Goal: Information Seeking & Learning: Learn about a topic

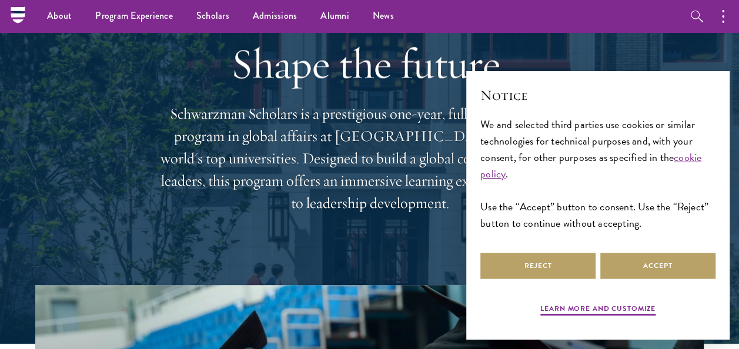
scroll to position [38, 0]
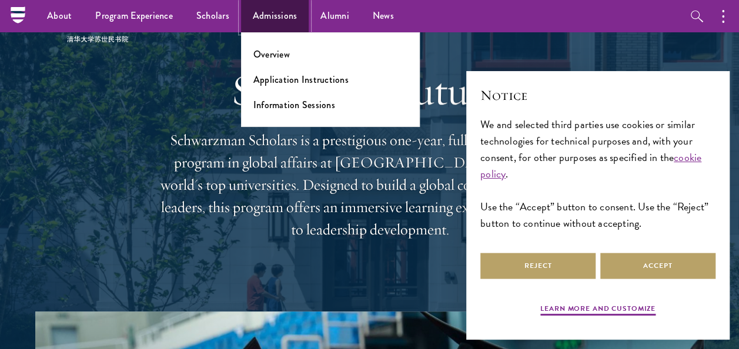
click at [269, 12] on link "Admissions" at bounding box center [275, 16] width 68 height 32
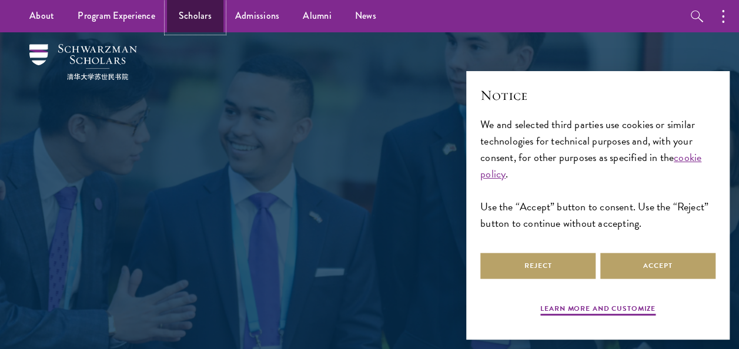
click at [205, 16] on link "Scholars" at bounding box center [195, 16] width 56 height 32
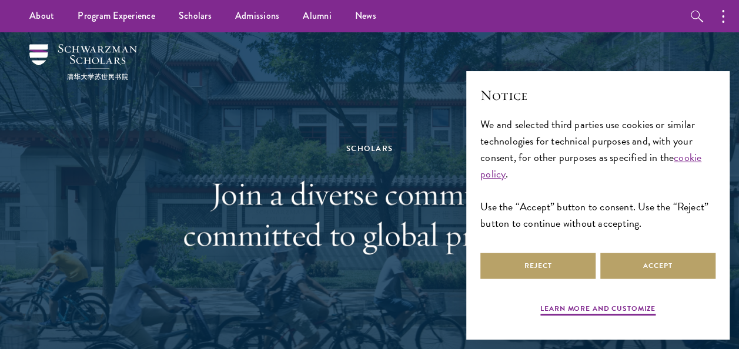
click at [345, 167] on div "Scholars Join a diverse community committed to global progress." at bounding box center [370, 199] width 406 height 254
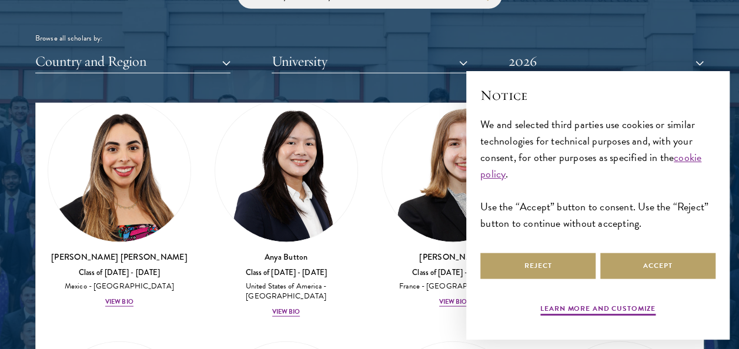
scroll to position [1312, 0]
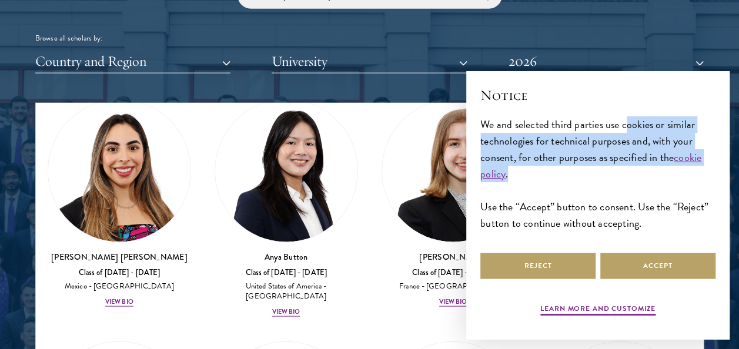
drag, startPoint x: 624, startPoint y: 109, endPoint x: 612, endPoint y: 169, distance: 61.2
click at [612, 169] on div "Notice We and selected third parties use cookies or similar technologies for te…" at bounding box center [597, 167] width 235 height 165
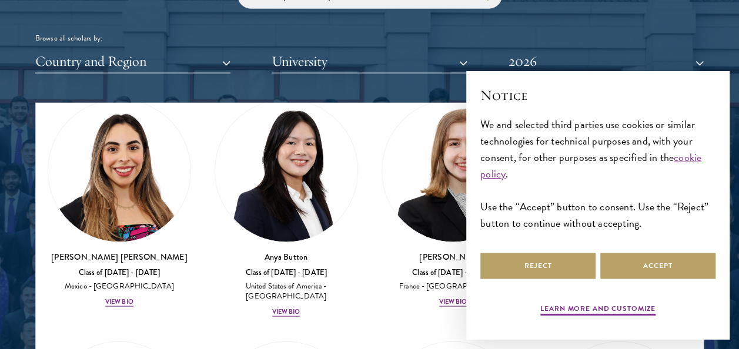
click at [440, 272] on div "[PERSON_NAME] Class of [DATE] - [DATE] [GEOGRAPHIC_DATA] - [GEOGRAPHIC_DATA] Vi…" at bounding box center [453, 204] width 167 height 232
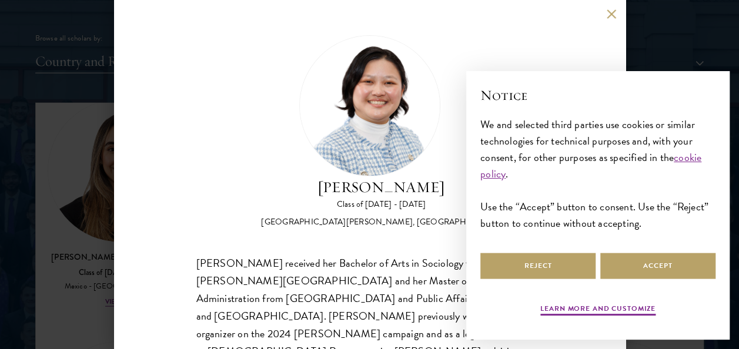
click at [608, 14] on button at bounding box center [612, 14] width 10 height 10
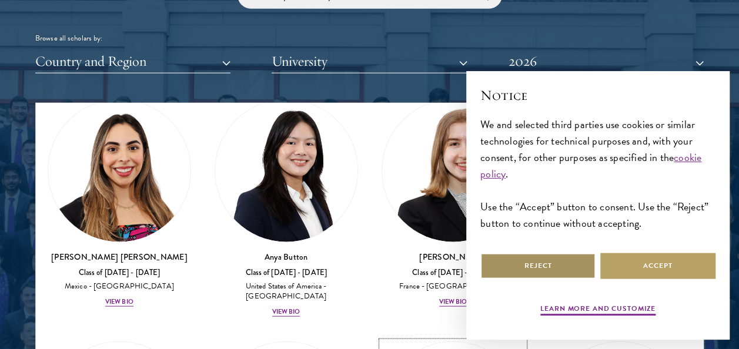
scroll to position [1372, 0]
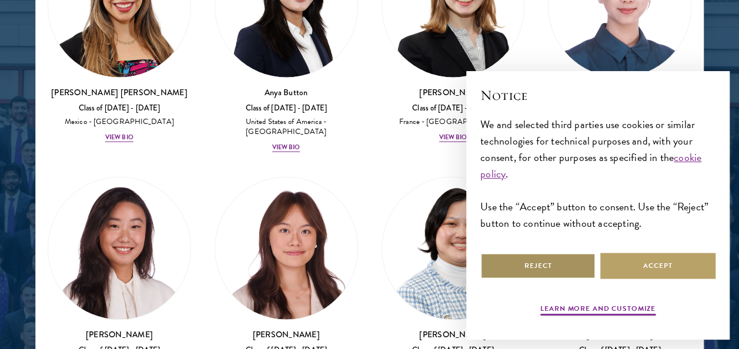
click at [556, 272] on button "Reject" at bounding box center [537, 266] width 115 height 26
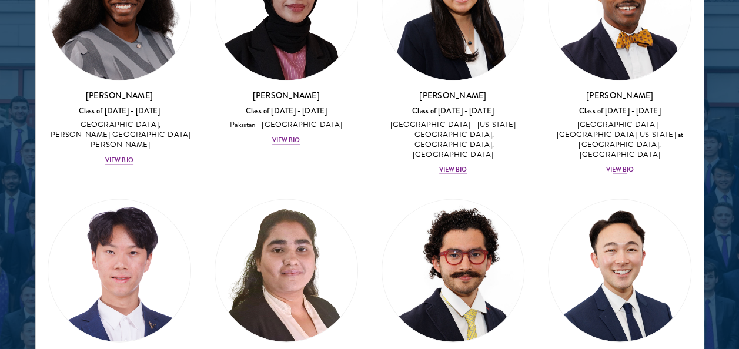
scroll to position [3407, 0]
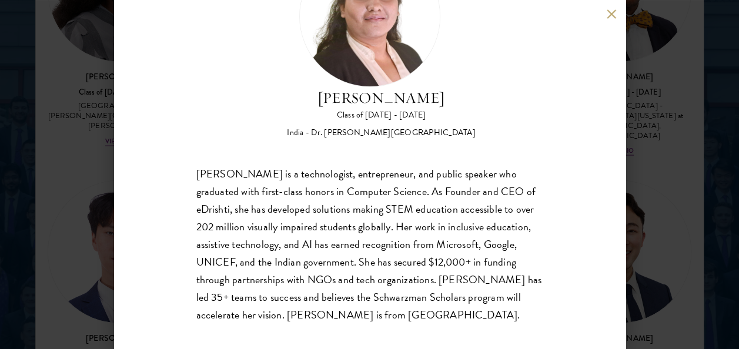
scroll to position [91, 0]
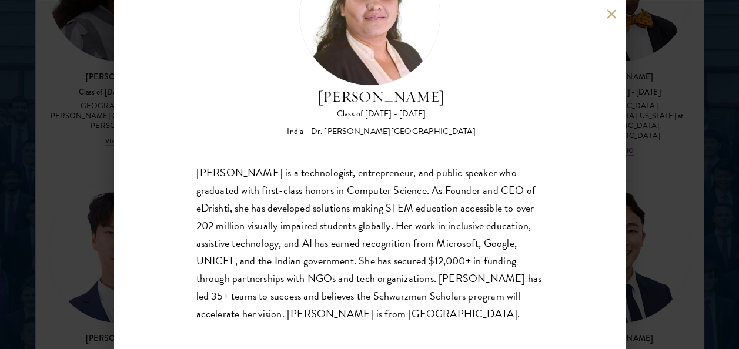
click at [609, 13] on button at bounding box center [612, 14] width 10 height 10
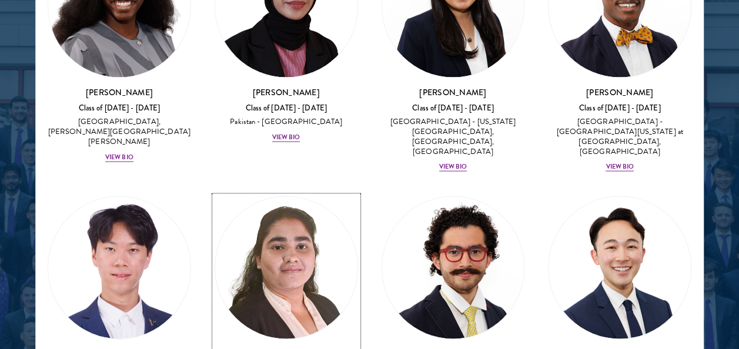
scroll to position [3405, 0]
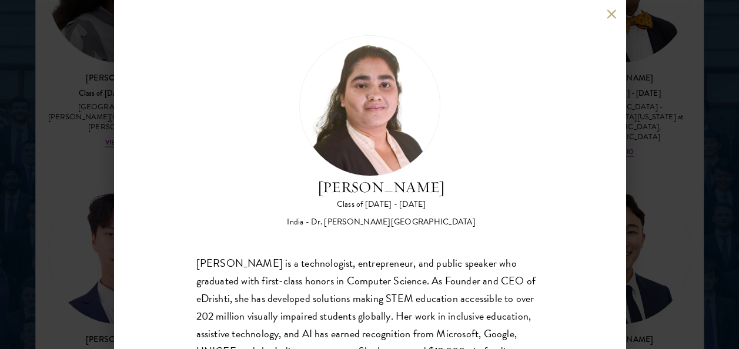
click at [611, 18] on button at bounding box center [612, 14] width 10 height 10
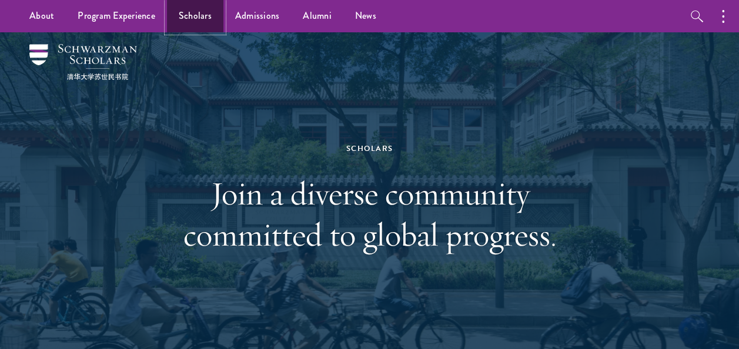
click at [199, 16] on link "Scholars" at bounding box center [195, 16] width 56 height 32
